Goal: Find specific page/section: Find specific page/section

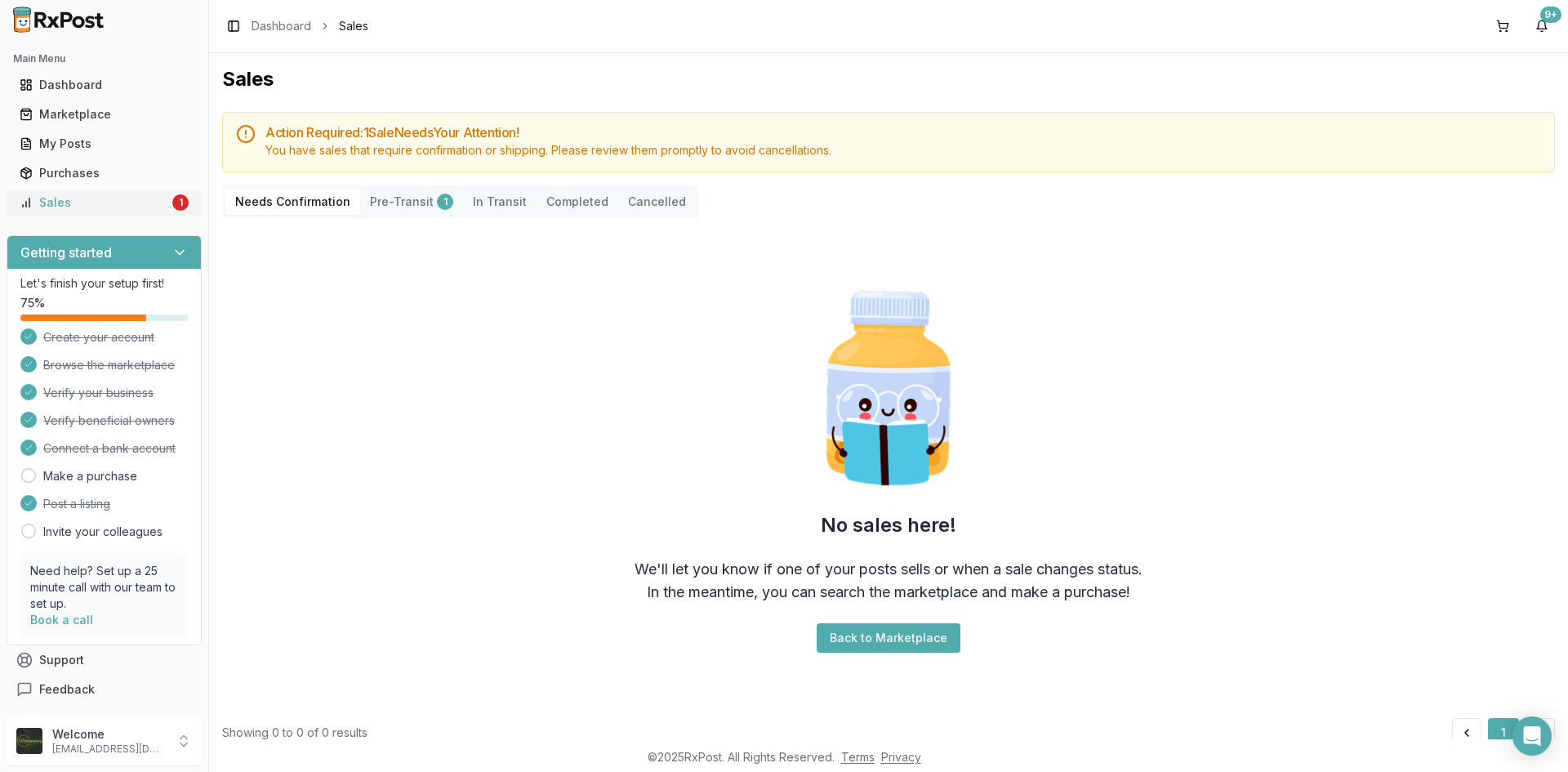
click at [125, 204] on div "Sales" at bounding box center [94, 202] width 150 height 17
